Goal: Information Seeking & Learning: Check status

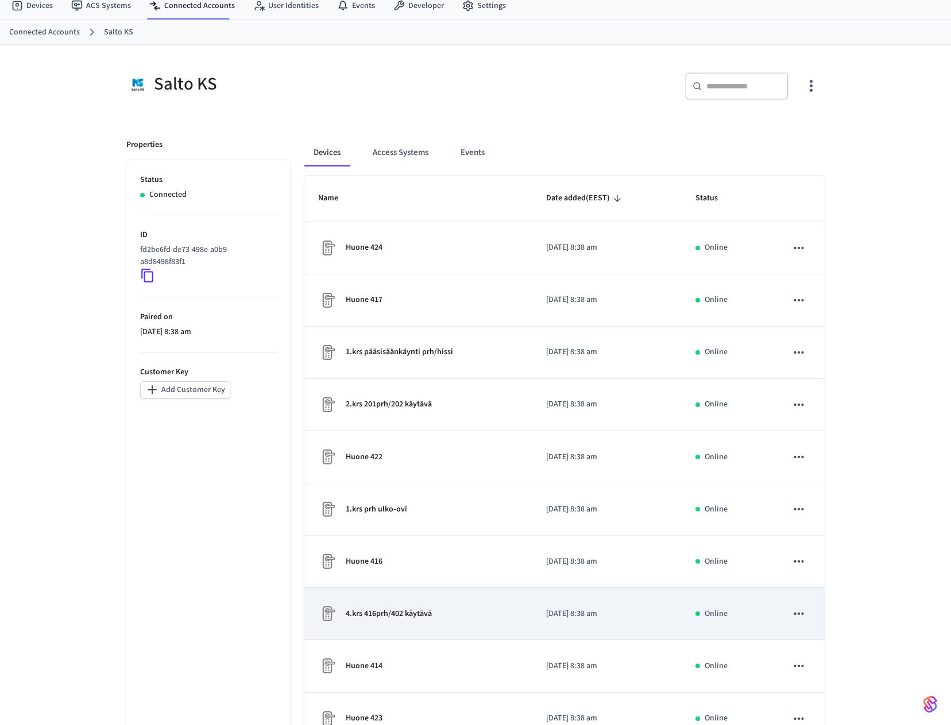
scroll to position [116, 0]
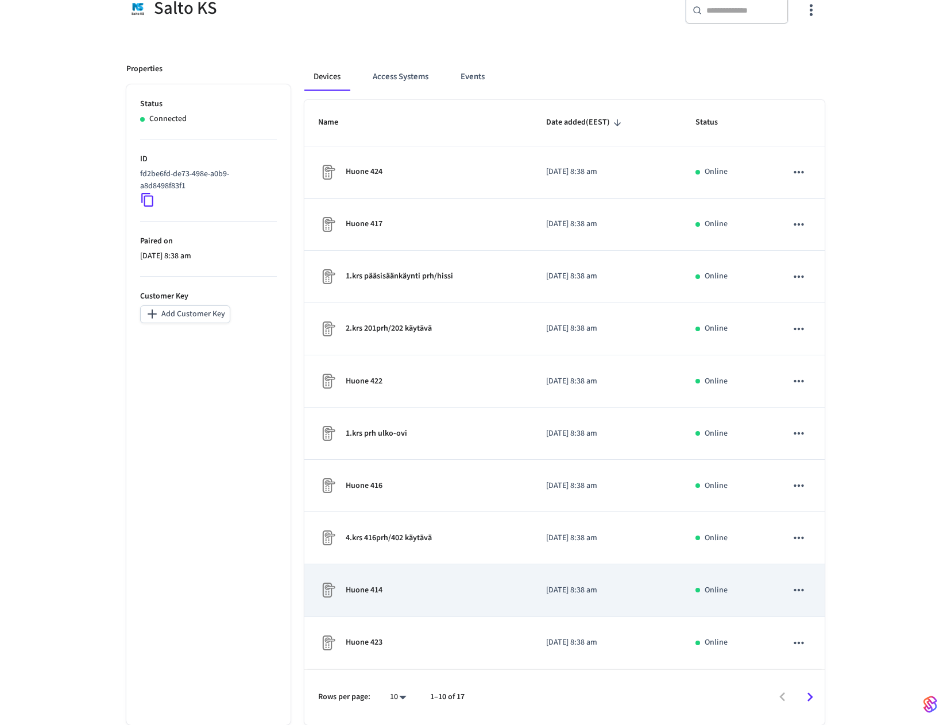
click at [397, 601] on td "Huone 414" at bounding box center [418, 590] width 228 height 52
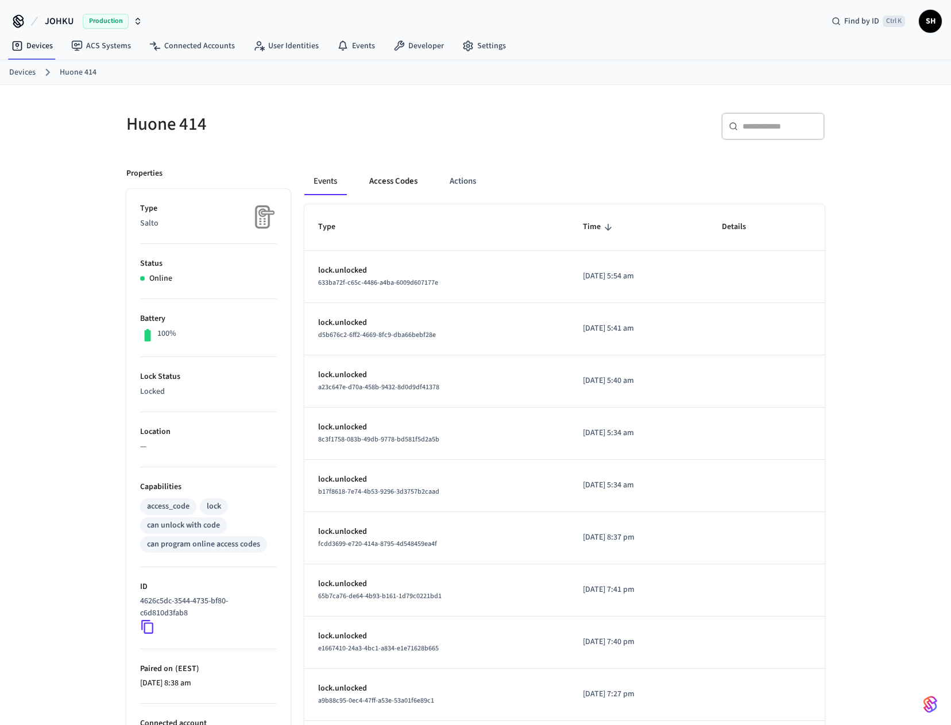
click at [400, 184] on button "Access Codes" at bounding box center [393, 182] width 67 height 28
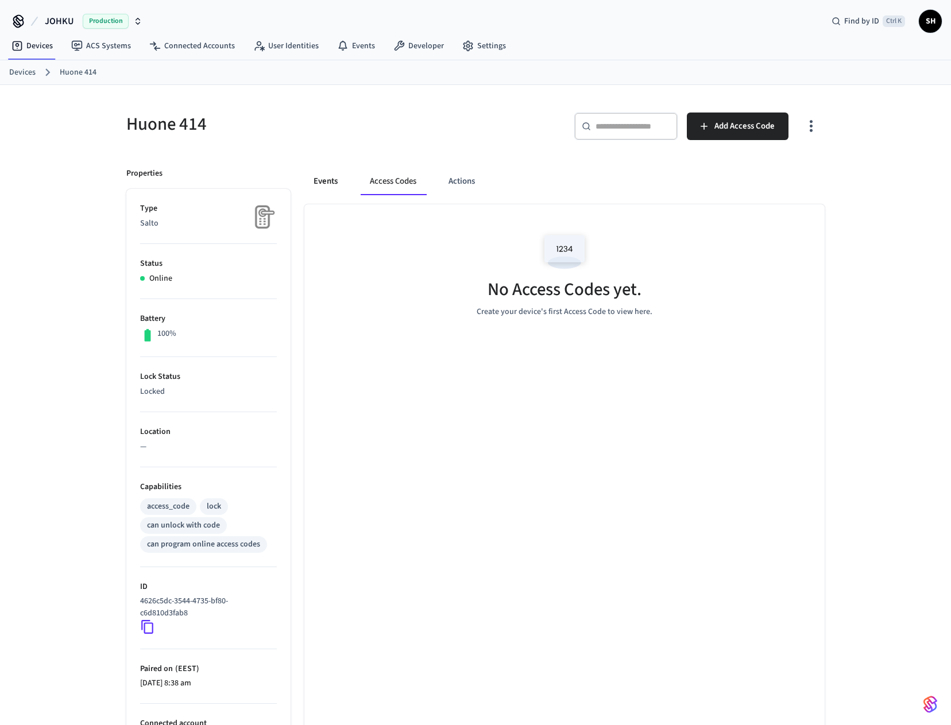
click at [324, 182] on button "Events" at bounding box center [325, 182] width 42 height 28
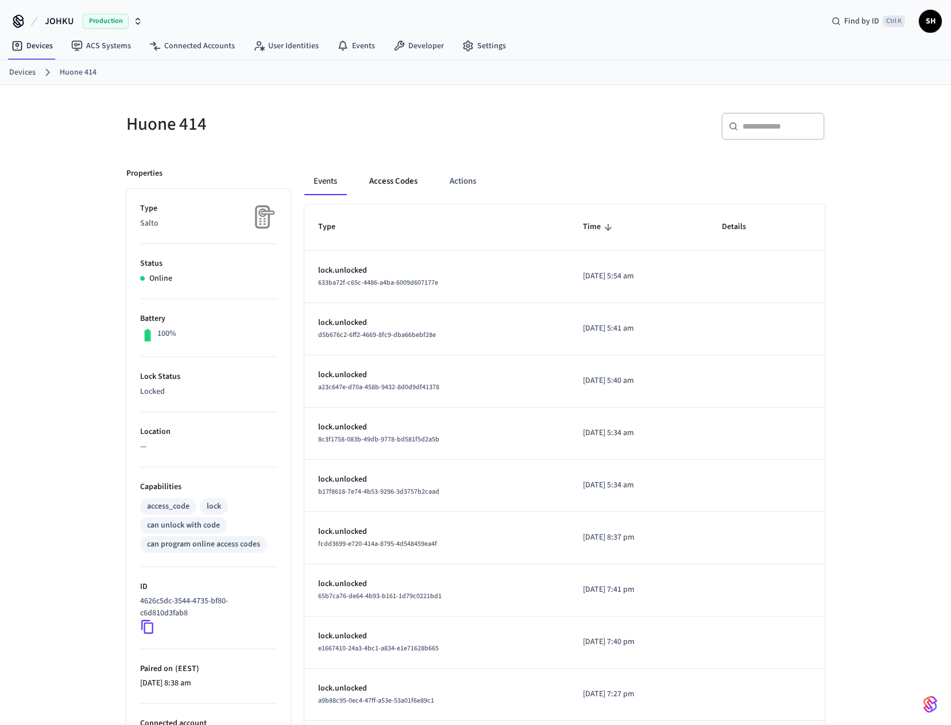
click at [395, 177] on button "Access Codes" at bounding box center [393, 182] width 67 height 28
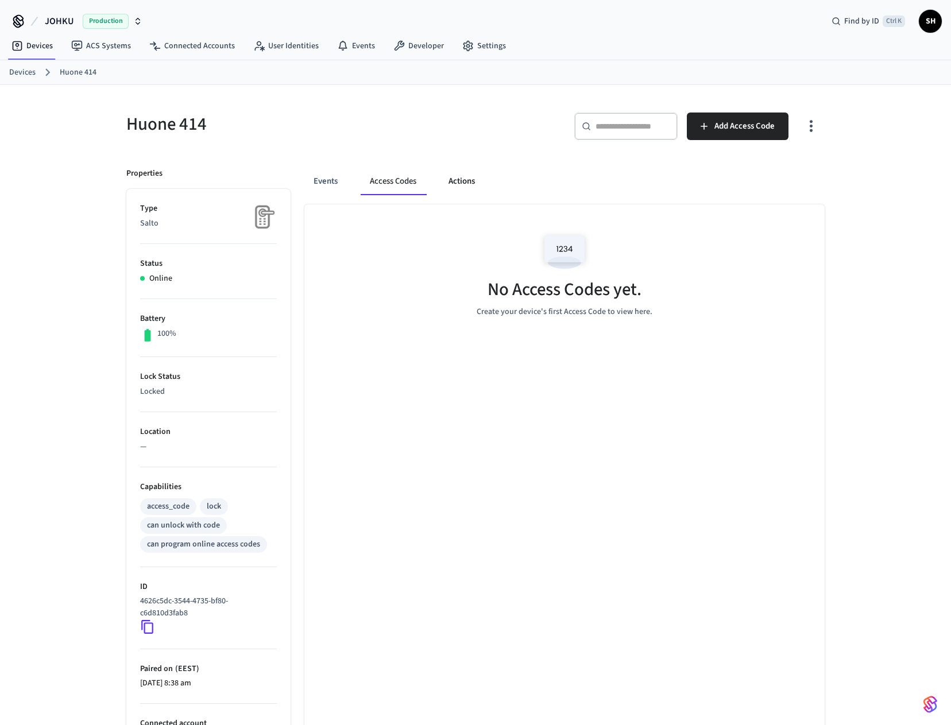
click at [455, 182] on button "Actions" at bounding box center [461, 182] width 45 height 28
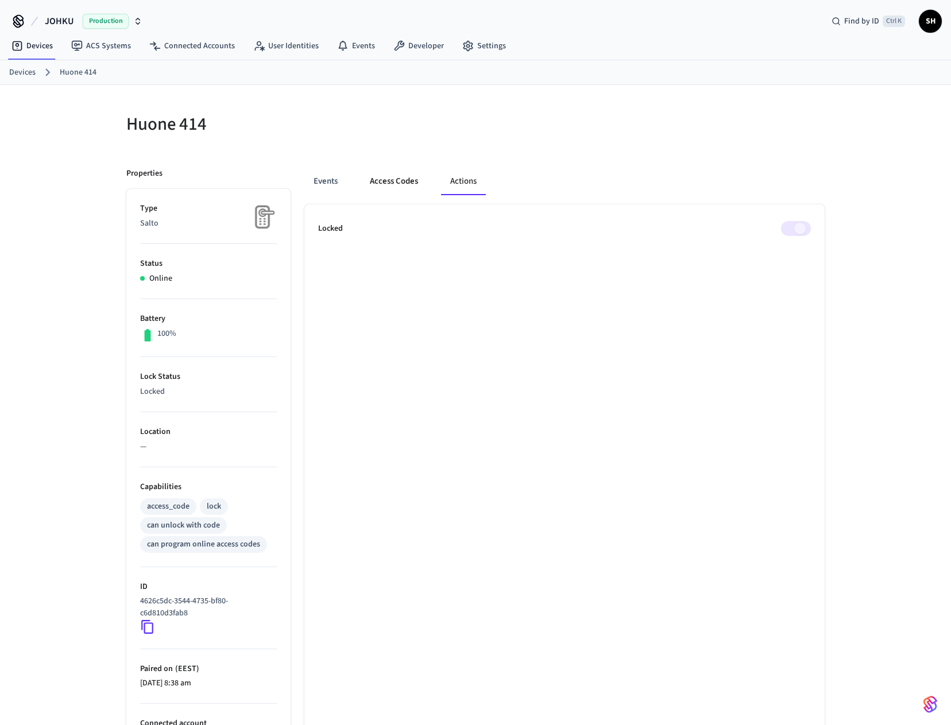
click at [392, 183] on button "Access Codes" at bounding box center [394, 182] width 67 height 28
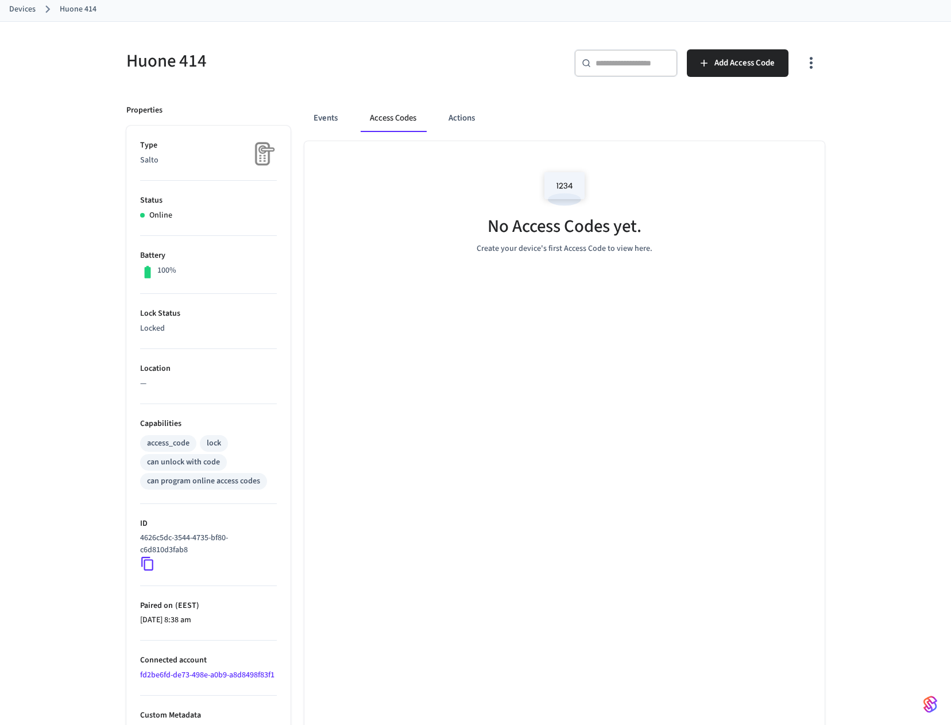
scroll to position [76, 0]
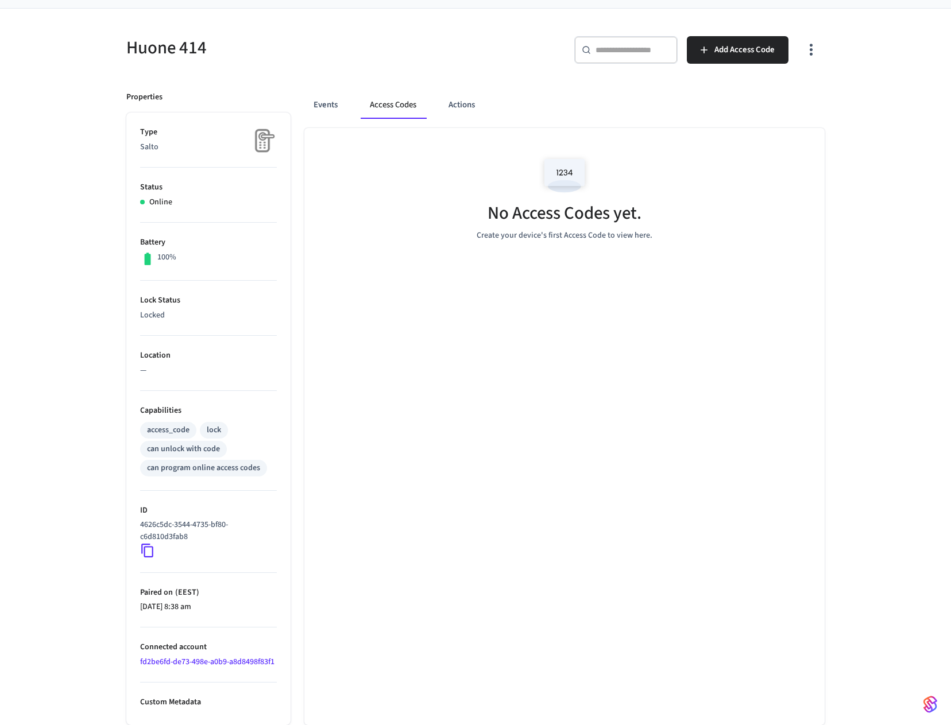
click at [178, 703] on p "Custom Metadata" at bounding box center [208, 703] width 137 height 12
click at [809, 49] on icon "button" at bounding box center [811, 50] width 18 height 18
click at [864, 94] on div at bounding box center [480, 362] width 960 height 725
click at [817, 55] on icon "button" at bounding box center [811, 50] width 18 height 18
click at [724, 99] on li "Show unmanaged access codes on device" at bounding box center [736, 97] width 161 height 30
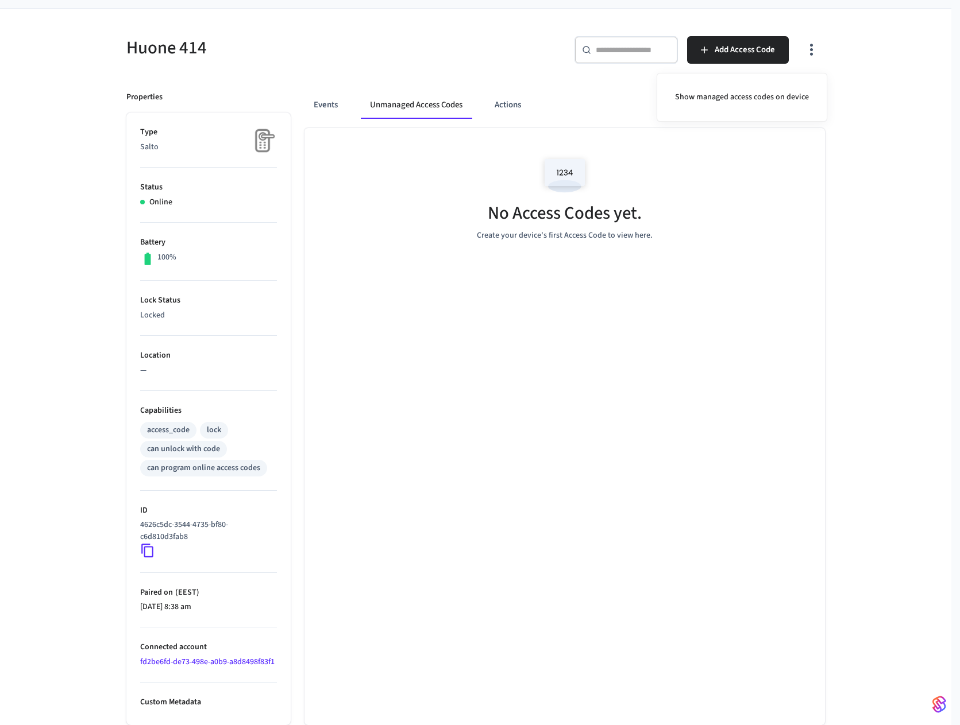
click at [327, 109] on div at bounding box center [480, 362] width 960 height 725
click at [323, 109] on button "Events" at bounding box center [325, 105] width 42 height 28
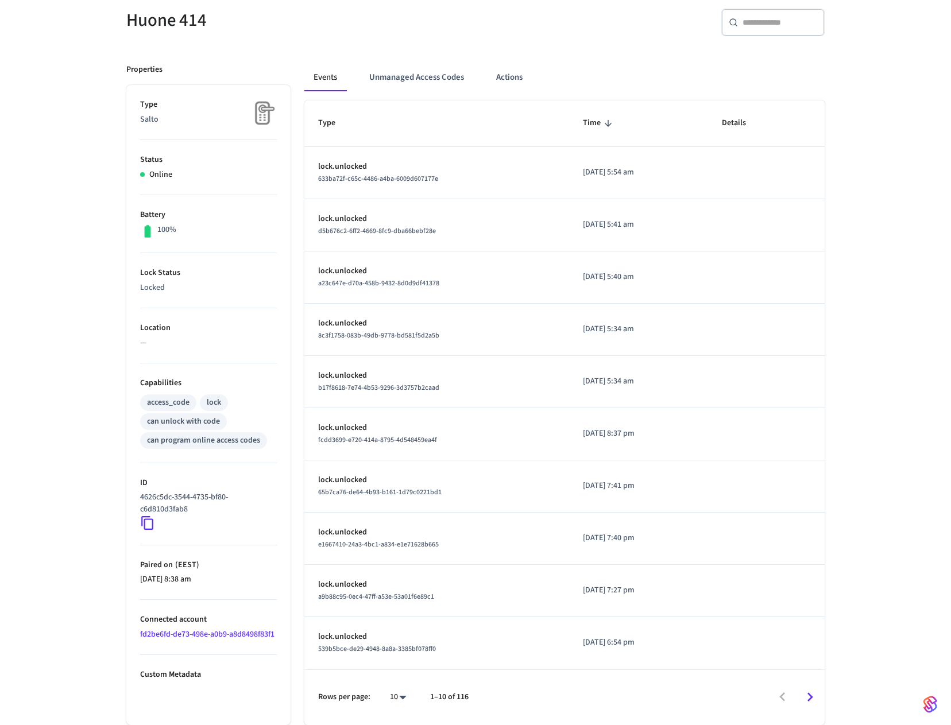
scroll to position [0, 0]
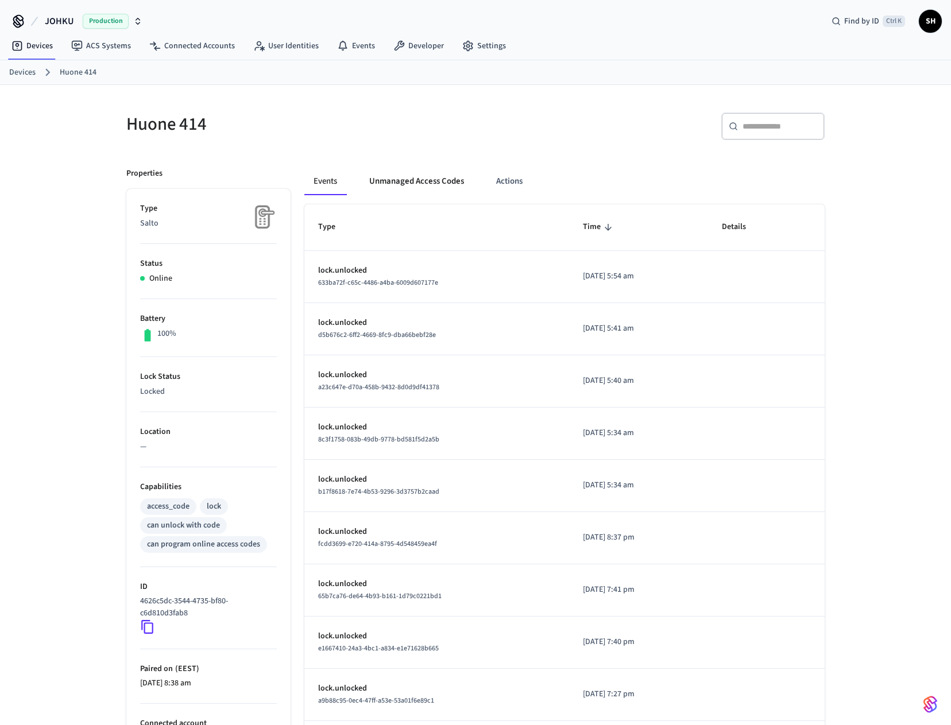
click at [424, 175] on button "Unmanaged Access Codes" at bounding box center [416, 182] width 113 height 28
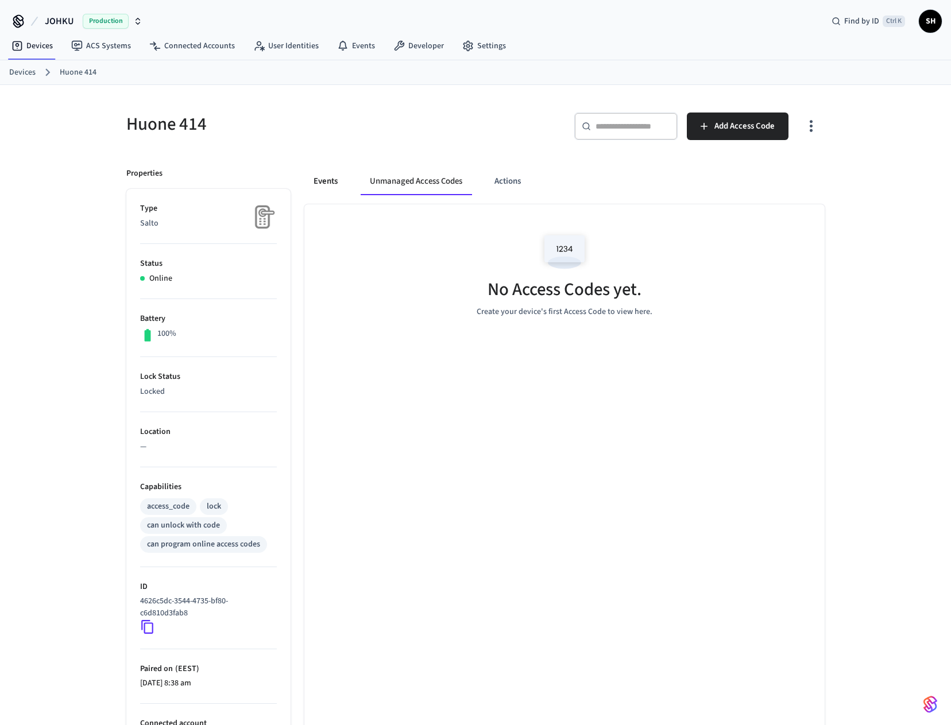
click at [315, 183] on button "Events" at bounding box center [325, 182] width 42 height 28
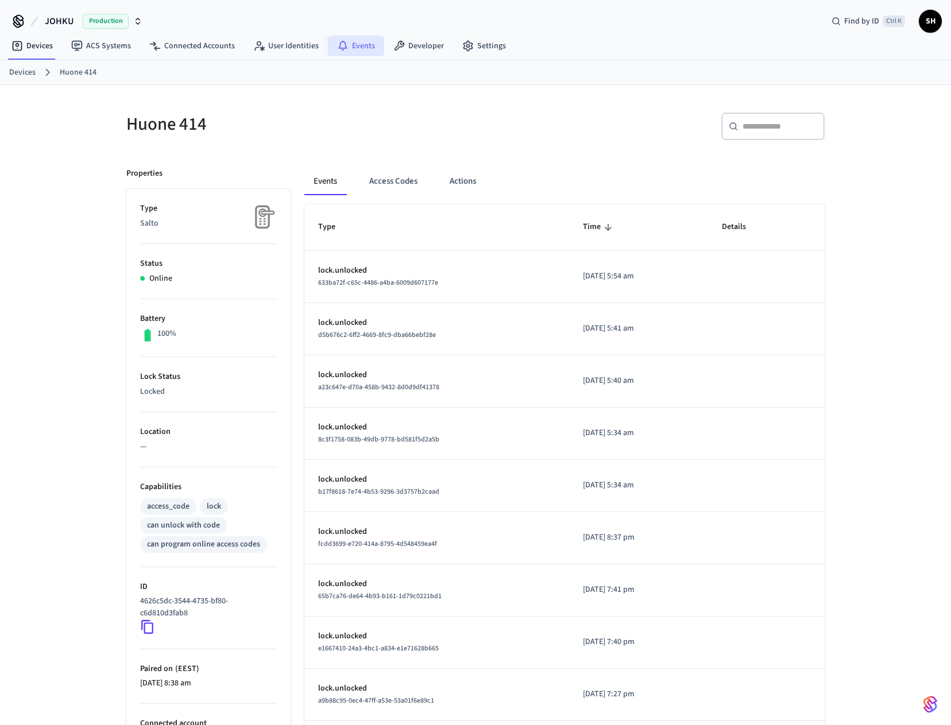
click at [374, 48] on link "Events" at bounding box center [356, 46] width 56 height 21
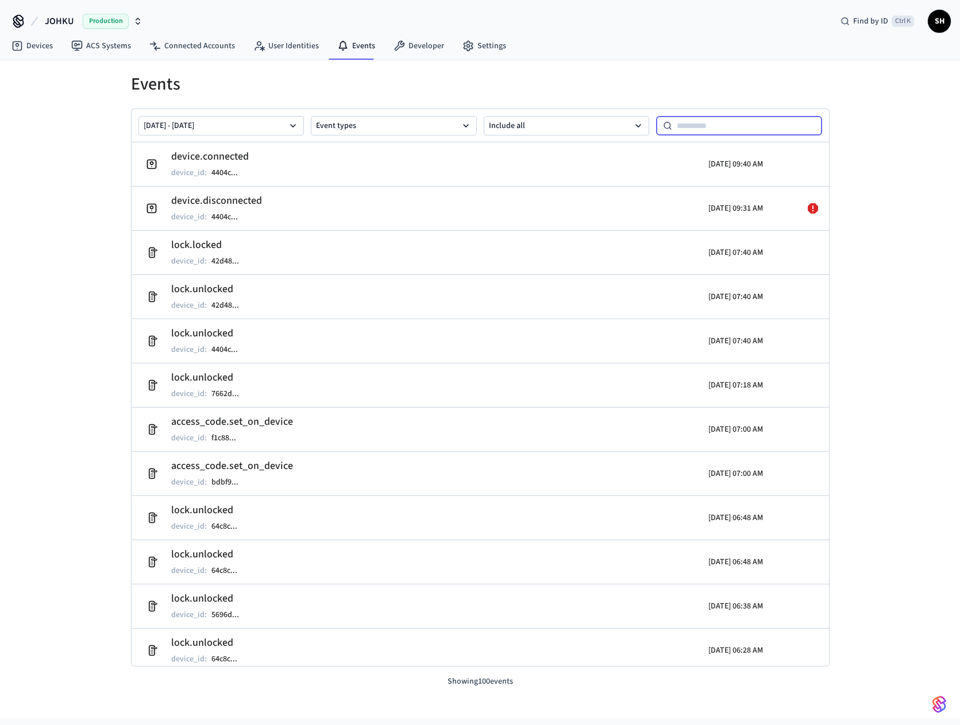
click at [745, 126] on input at bounding box center [747, 126] width 150 height 14
click at [299, 121] on button "[DATE] - [DATE]" at bounding box center [221, 126] width 166 height 20
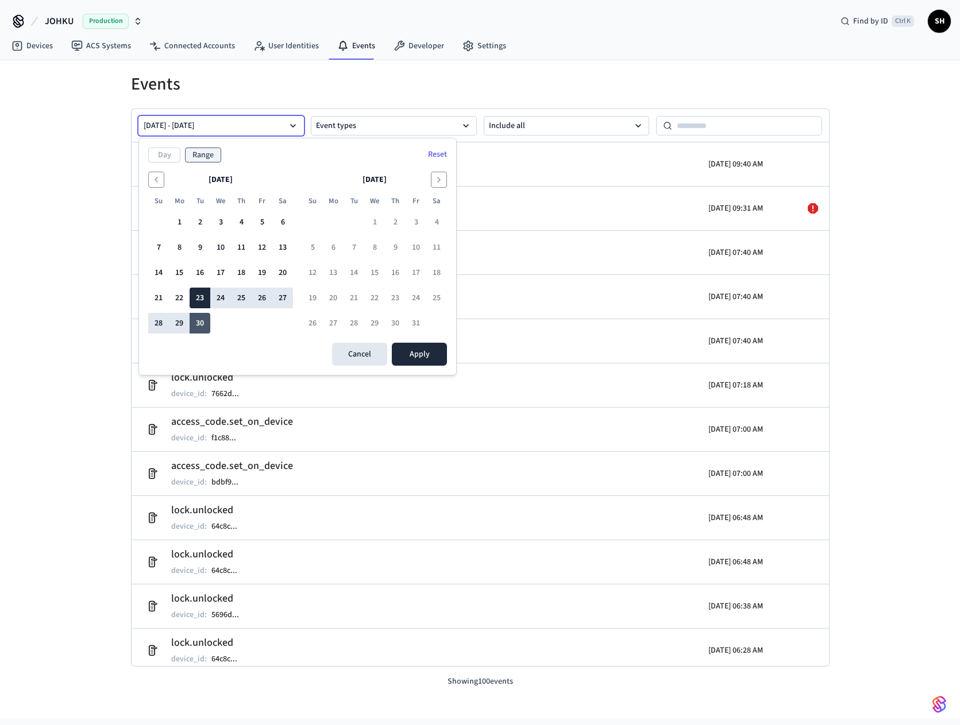
click at [197, 323] on button "30" at bounding box center [200, 323] width 21 height 21
click at [200, 319] on button "30" at bounding box center [200, 323] width 21 height 21
click at [416, 350] on button "Apply" at bounding box center [419, 354] width 55 height 23
click at [196, 319] on button "30" at bounding box center [200, 323] width 21 height 21
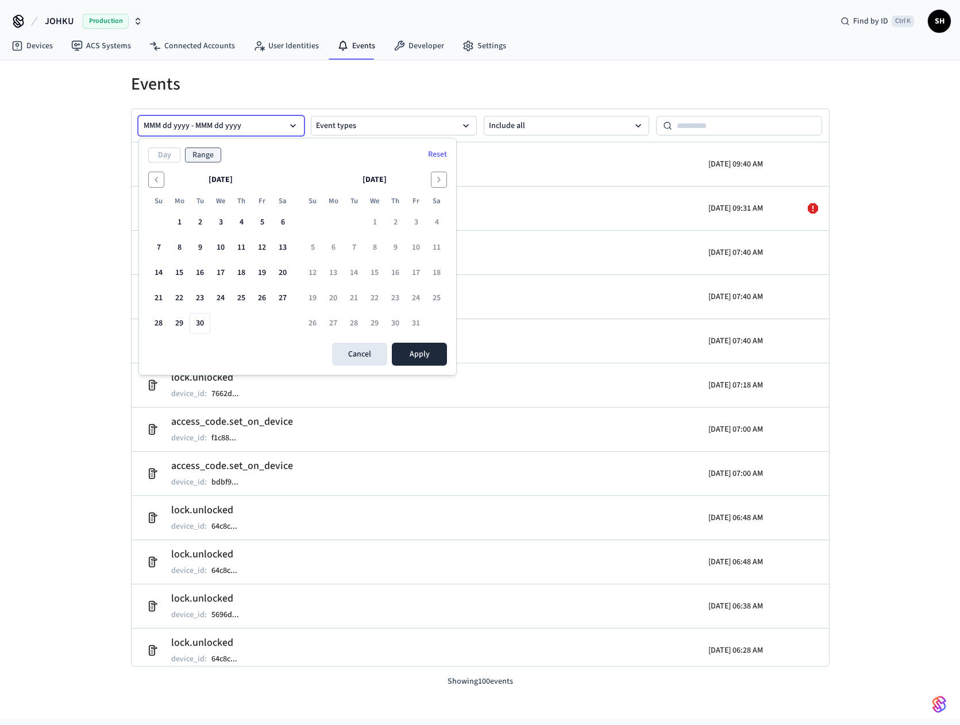
click at [275, 129] on button "MMM dd yyyy - MMM dd yyyy" at bounding box center [221, 126] width 166 height 20
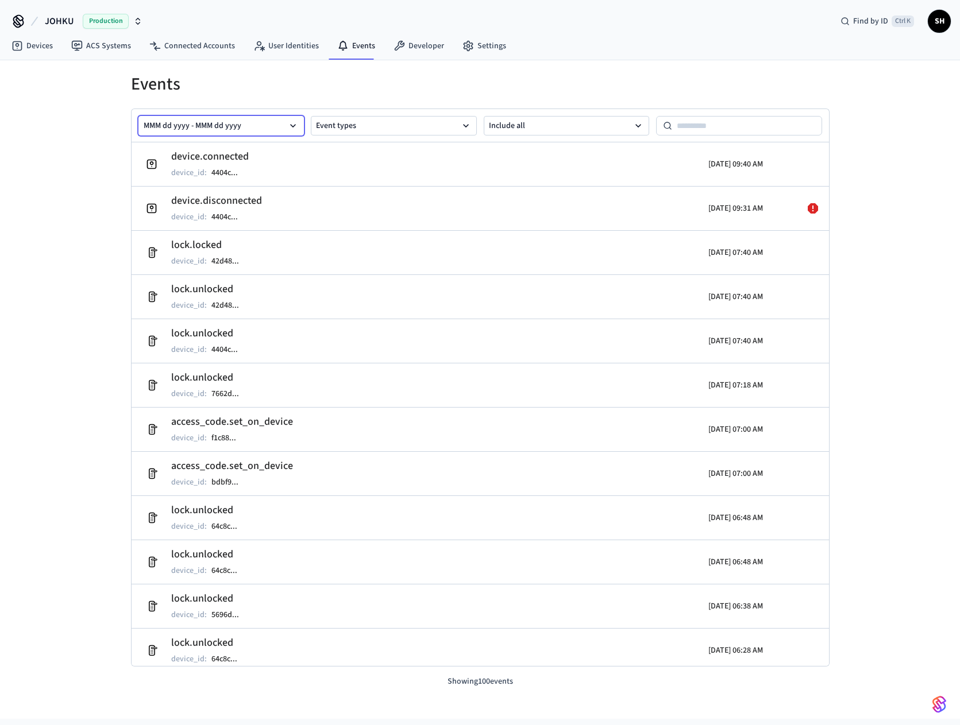
click at [279, 130] on button "MMM dd yyyy - MMM dd yyyy" at bounding box center [221, 126] width 166 height 20
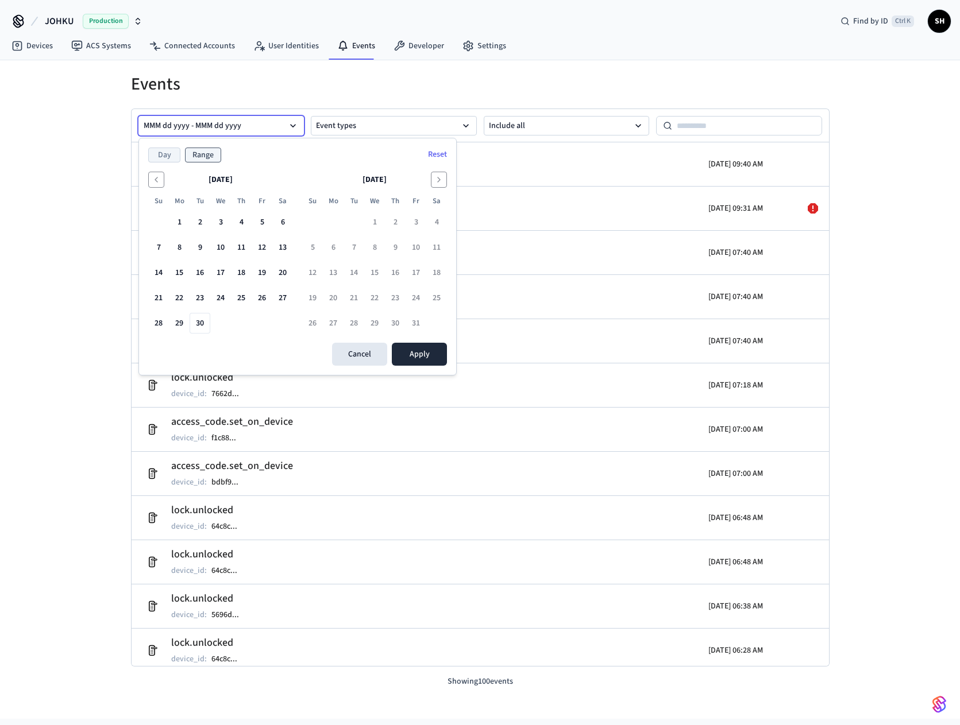
click at [162, 155] on button "Day" at bounding box center [164, 155] width 32 height 15
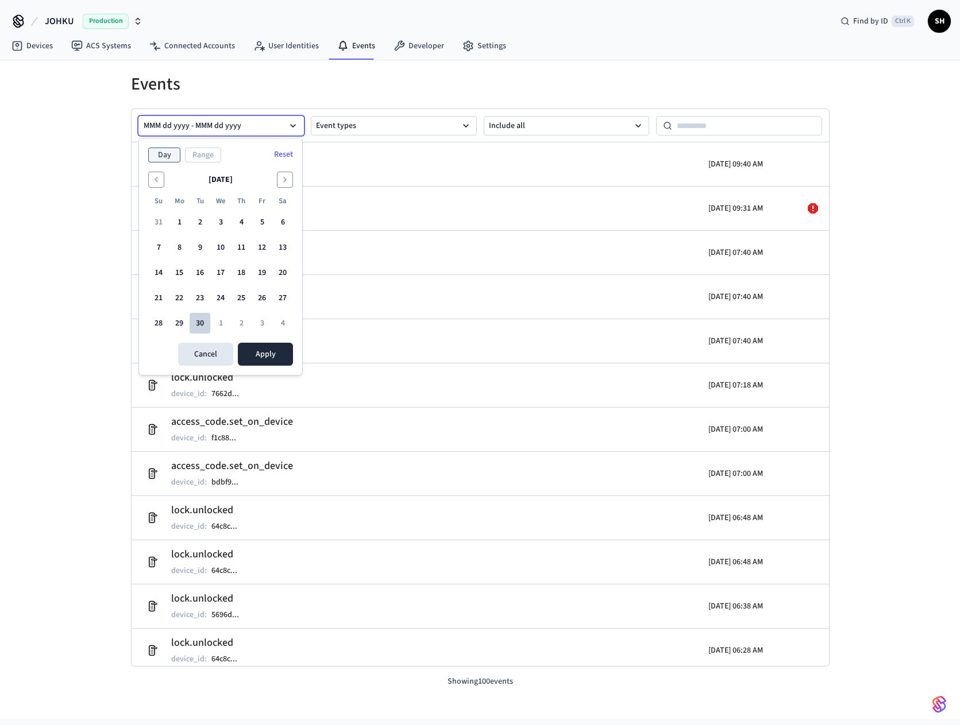
click at [203, 324] on button "30" at bounding box center [200, 323] width 21 height 21
click at [269, 358] on button "Apply" at bounding box center [265, 354] width 55 height 23
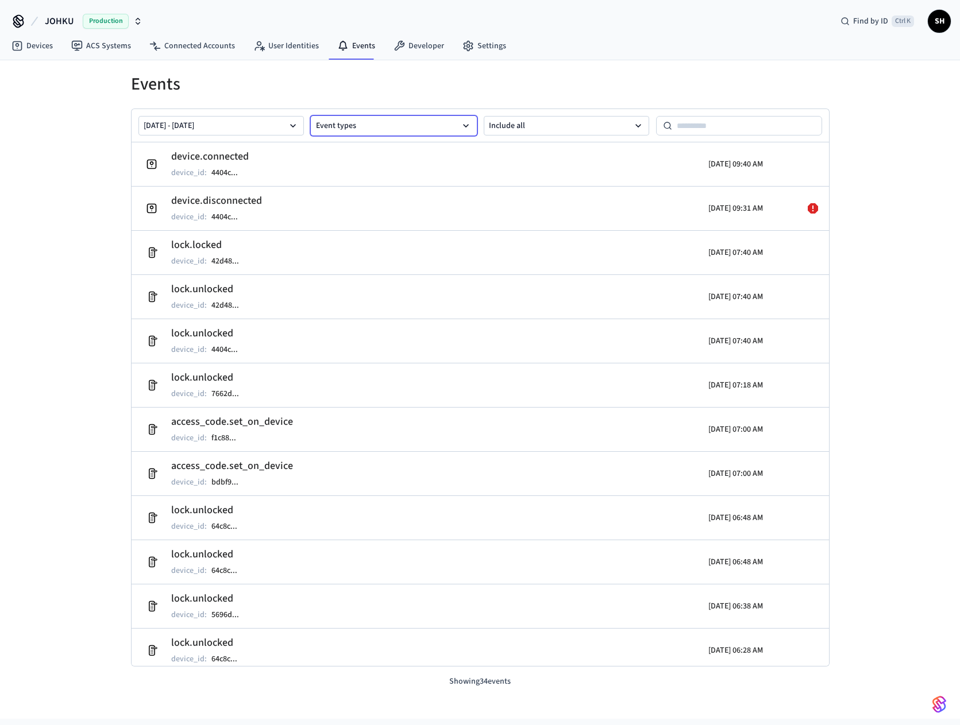
click at [355, 124] on button "Event types" at bounding box center [394, 126] width 166 height 20
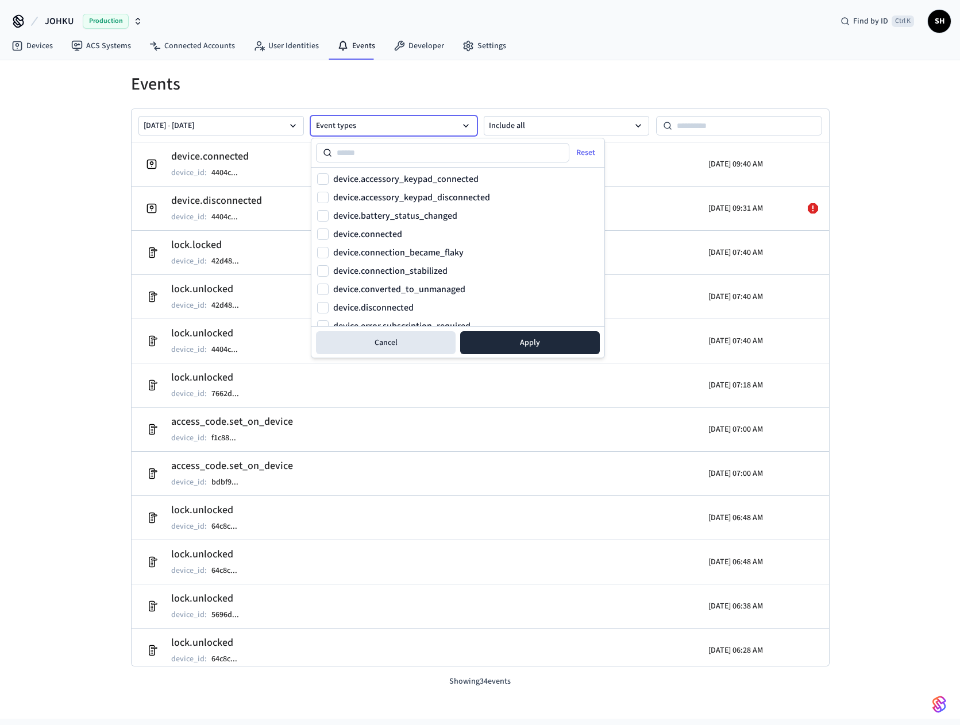
drag, startPoint x: 356, startPoint y: 125, endPoint x: 372, endPoint y: 118, distance: 17.0
click at [356, 124] on button "Event types" at bounding box center [394, 126] width 166 height 20
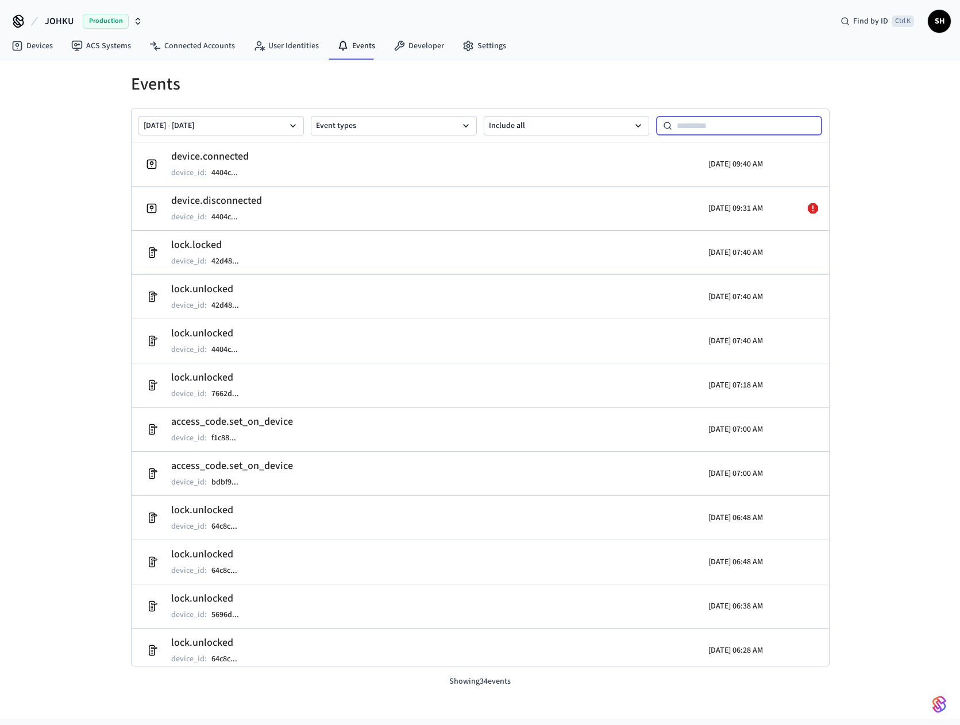
click at [683, 121] on input at bounding box center [747, 126] width 150 height 14
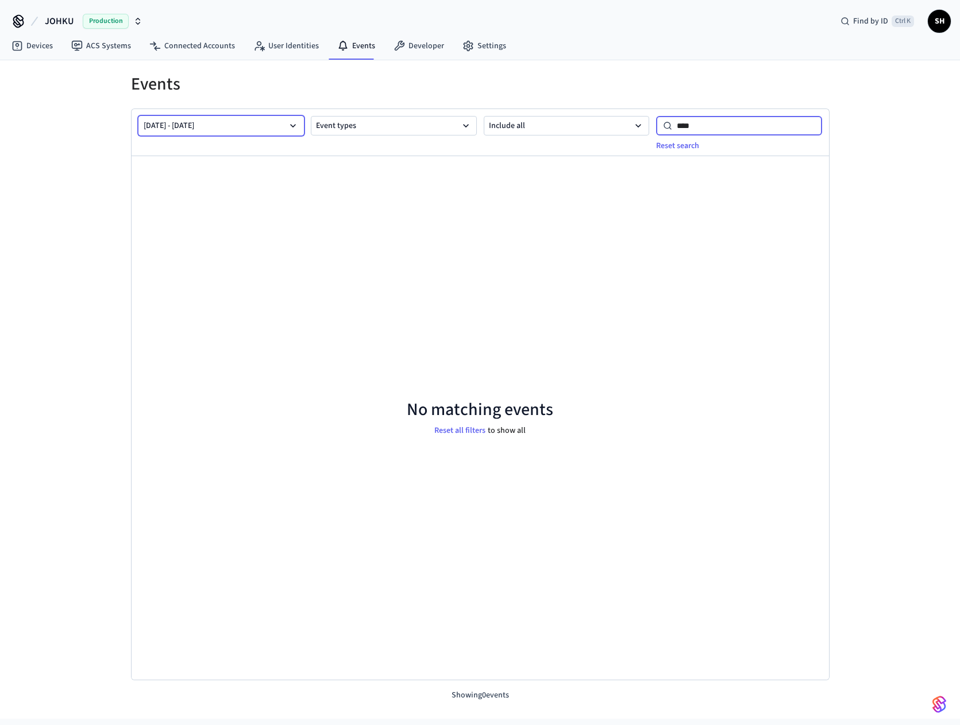
type input "****"
click at [271, 126] on button "[DATE] - [DATE]" at bounding box center [221, 126] width 166 height 20
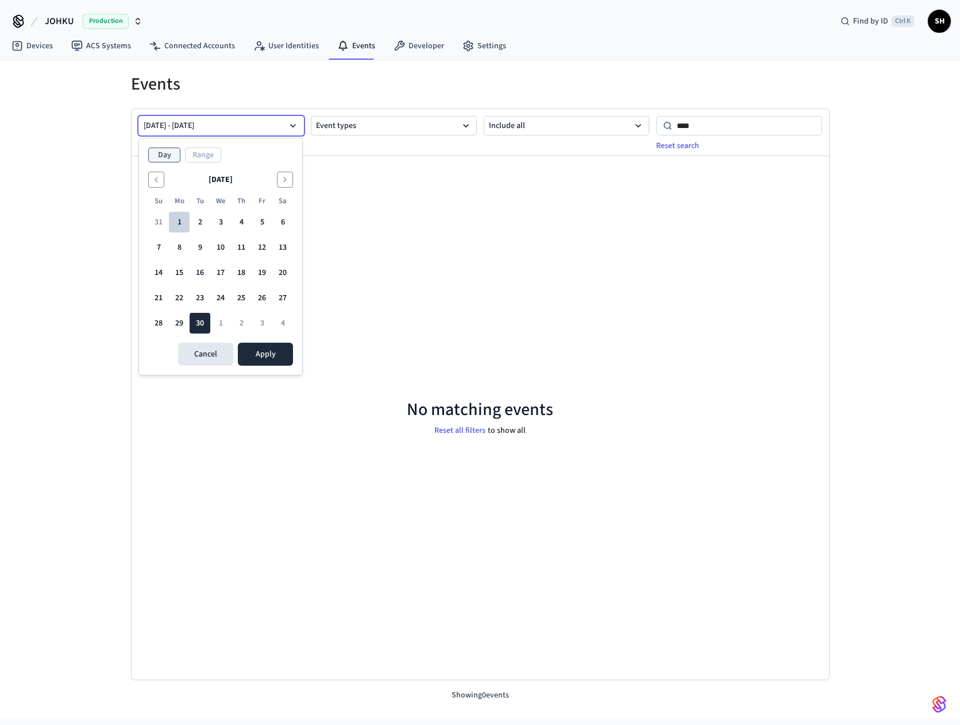
click at [181, 221] on button "1" at bounding box center [179, 222] width 21 height 21
click at [202, 327] on button "30" at bounding box center [200, 323] width 21 height 21
drag, startPoint x: 213, startPoint y: 152, endPoint x: 203, endPoint y: 158, distance: 12.4
click at [211, 153] on button "Range" at bounding box center [203, 155] width 36 height 15
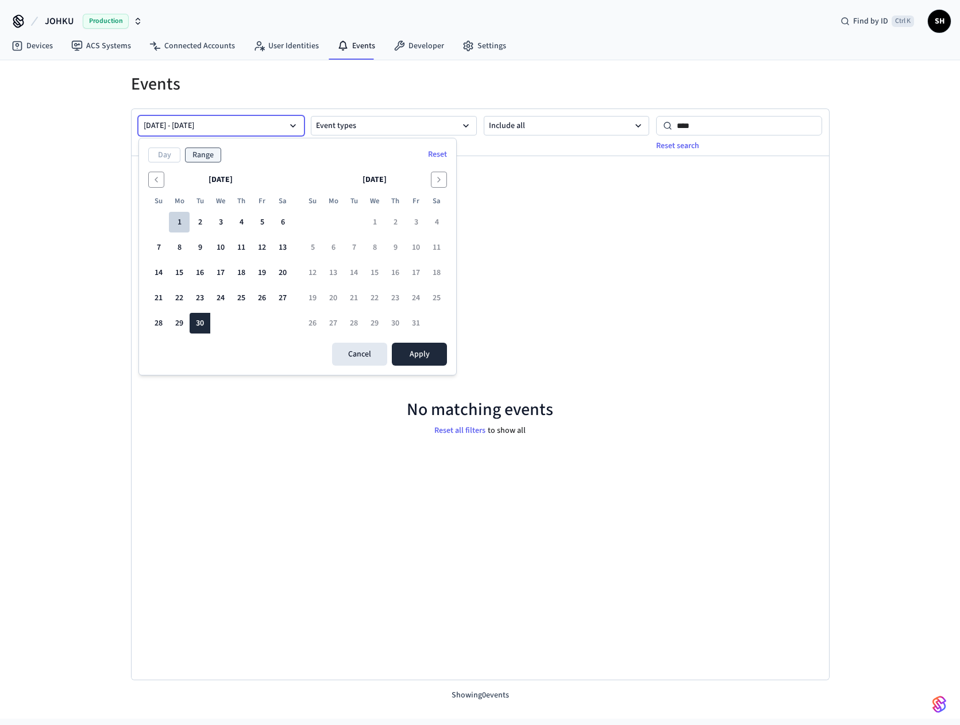
click at [184, 223] on button "1" at bounding box center [179, 222] width 21 height 21
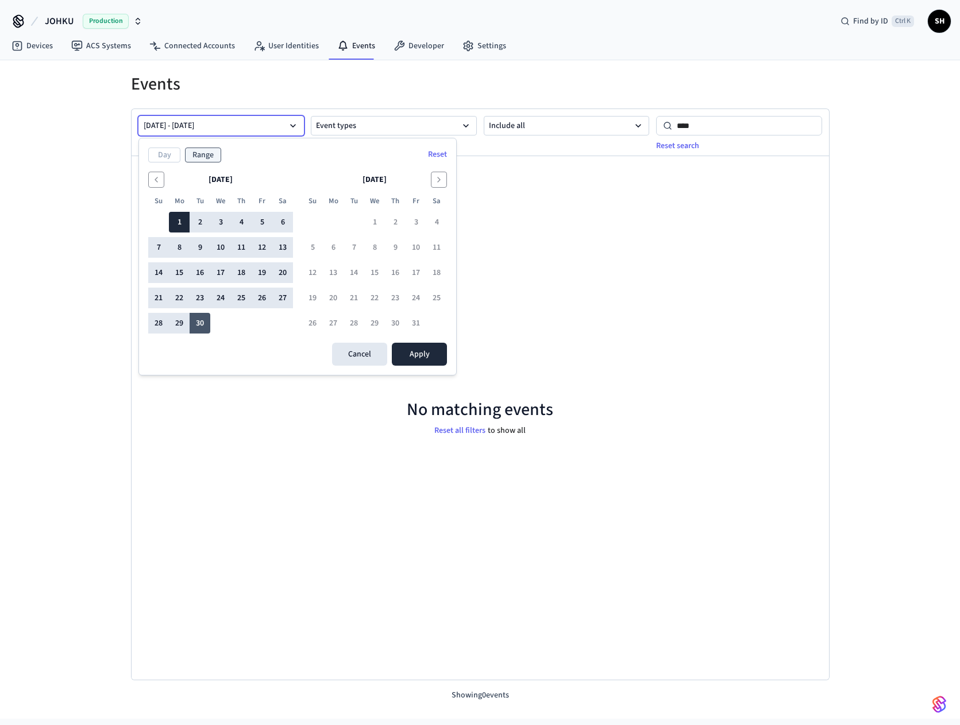
click at [203, 322] on button "30" at bounding box center [200, 323] width 21 height 21
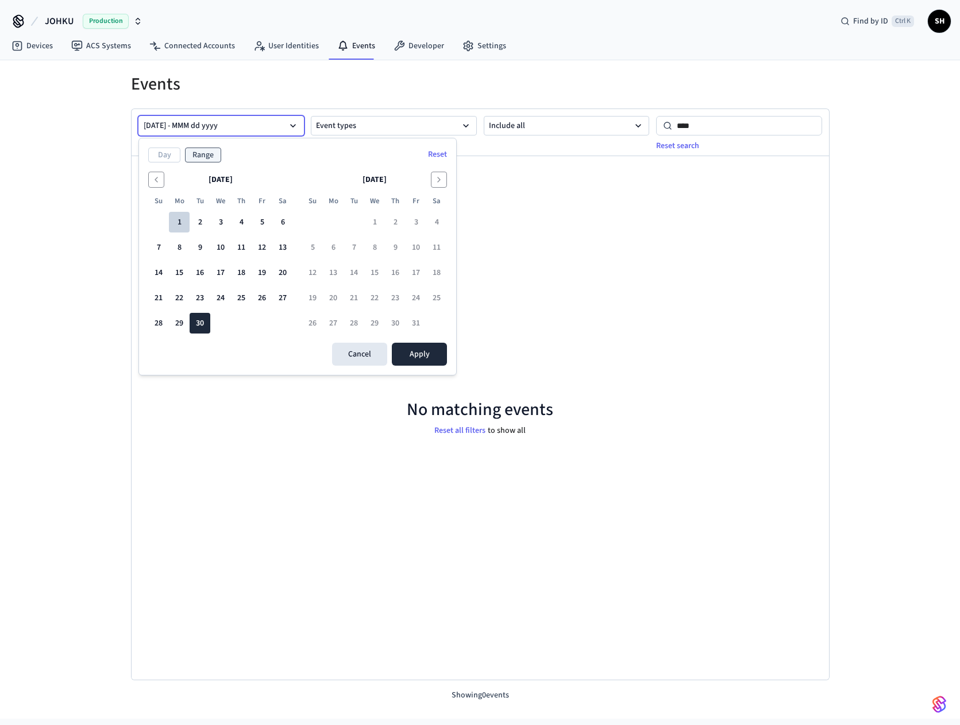
click at [182, 217] on button "1" at bounding box center [179, 222] width 21 height 21
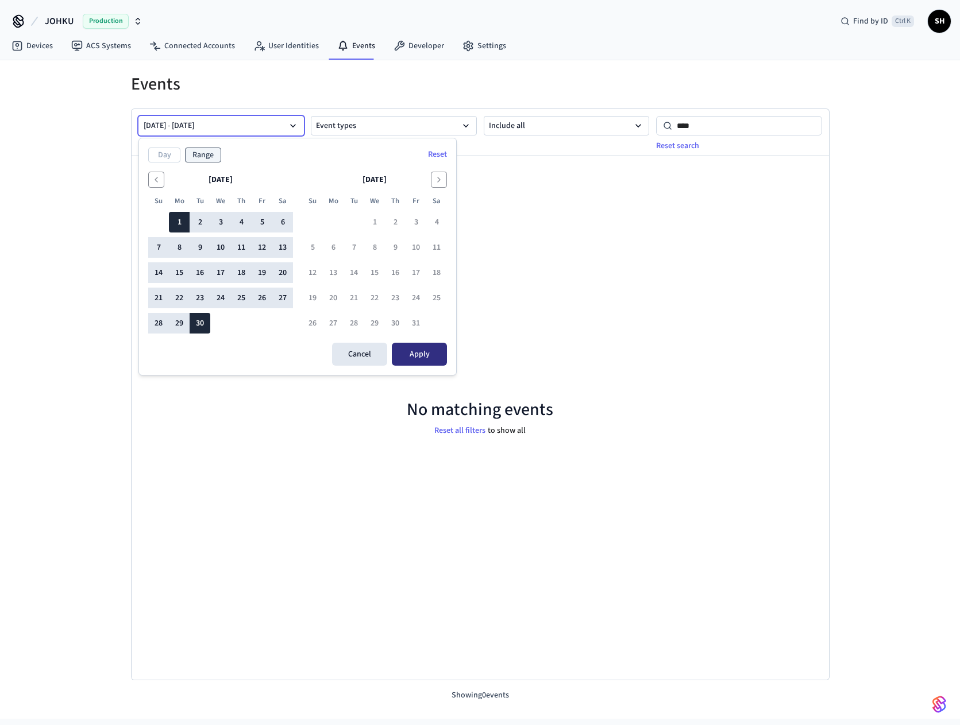
click at [424, 355] on button "Apply" at bounding box center [419, 354] width 55 height 23
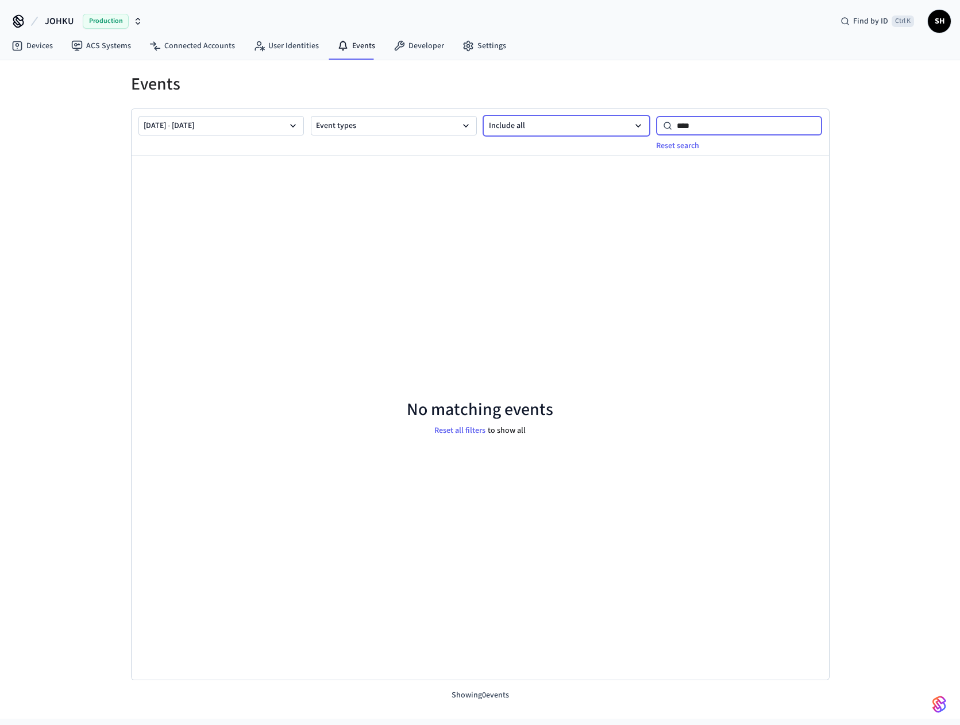
drag, startPoint x: 702, startPoint y: 125, endPoint x: 647, endPoint y: 125, distance: 54.6
click at [647, 125] on div "[DATE] - [DATE] Event types Include all **** Reset search" at bounding box center [480, 132] width 697 height 47
